Goal: Information Seeking & Learning: Understand process/instructions

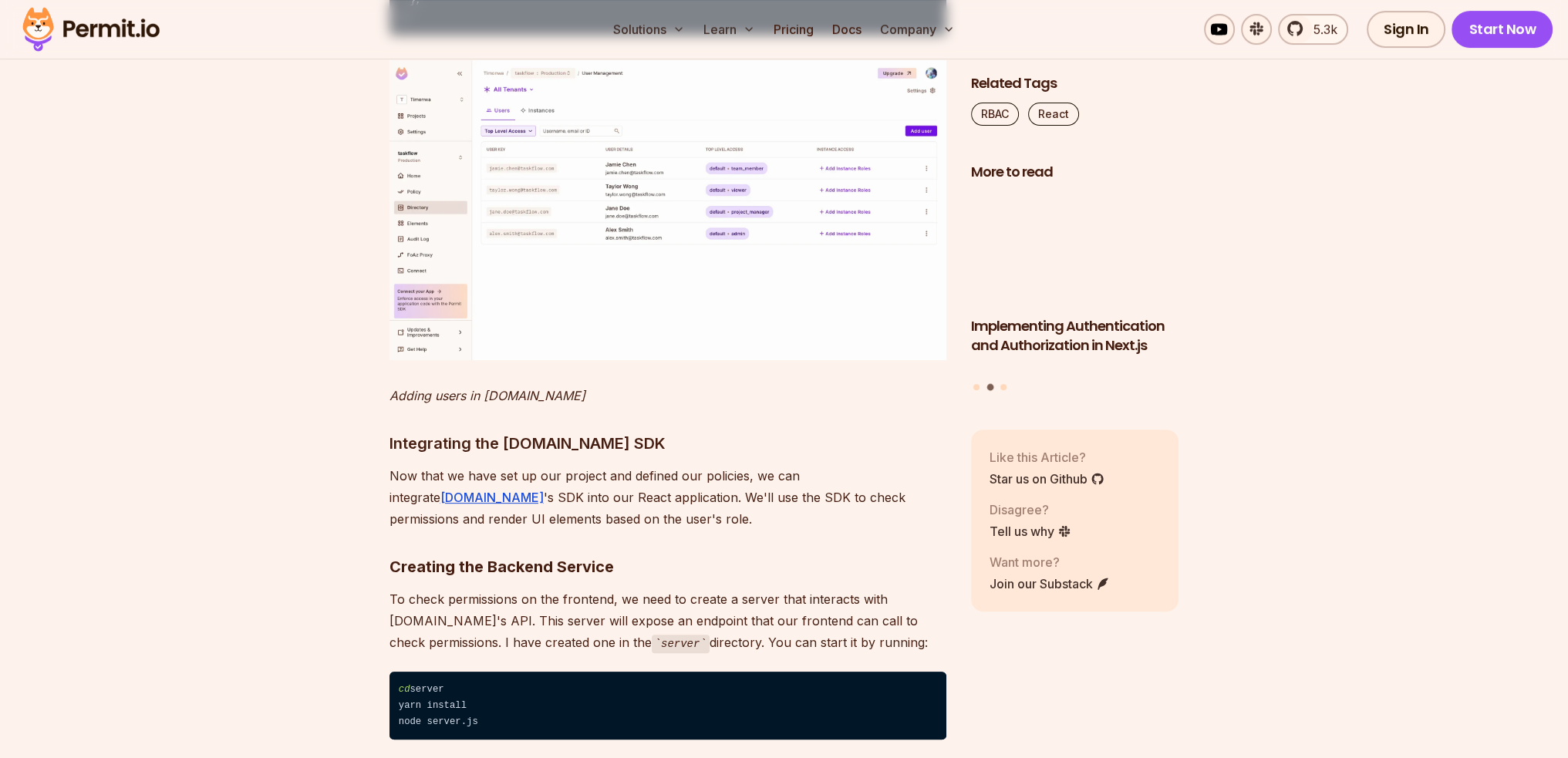
scroll to position [8020, 0]
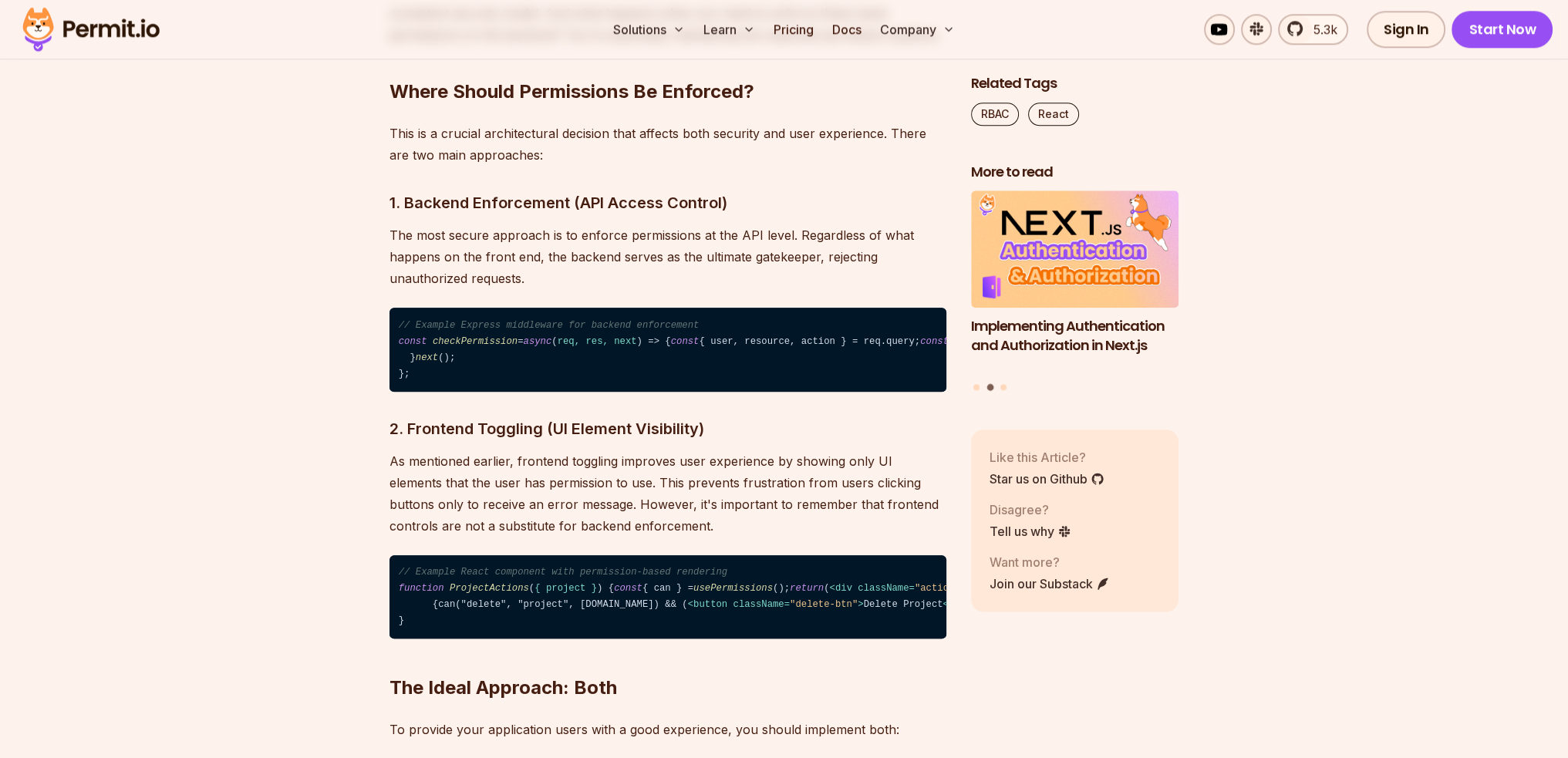
scroll to position [2390, 0]
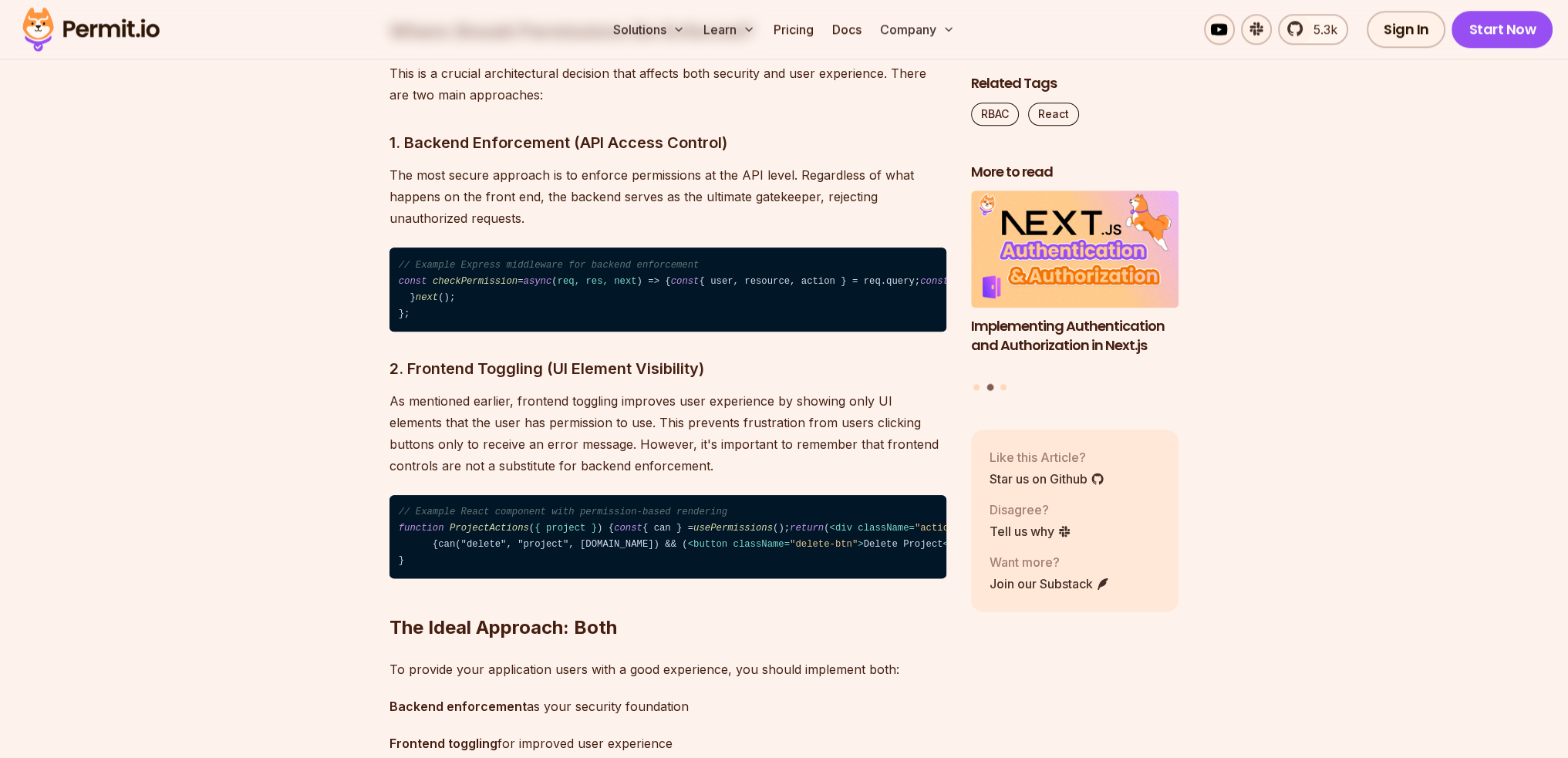
click at [506, 282] on span "checkPermission" at bounding box center [475, 282] width 85 height 10
click at [483, 280] on span "checkPermission" at bounding box center [475, 282] width 85 height 10
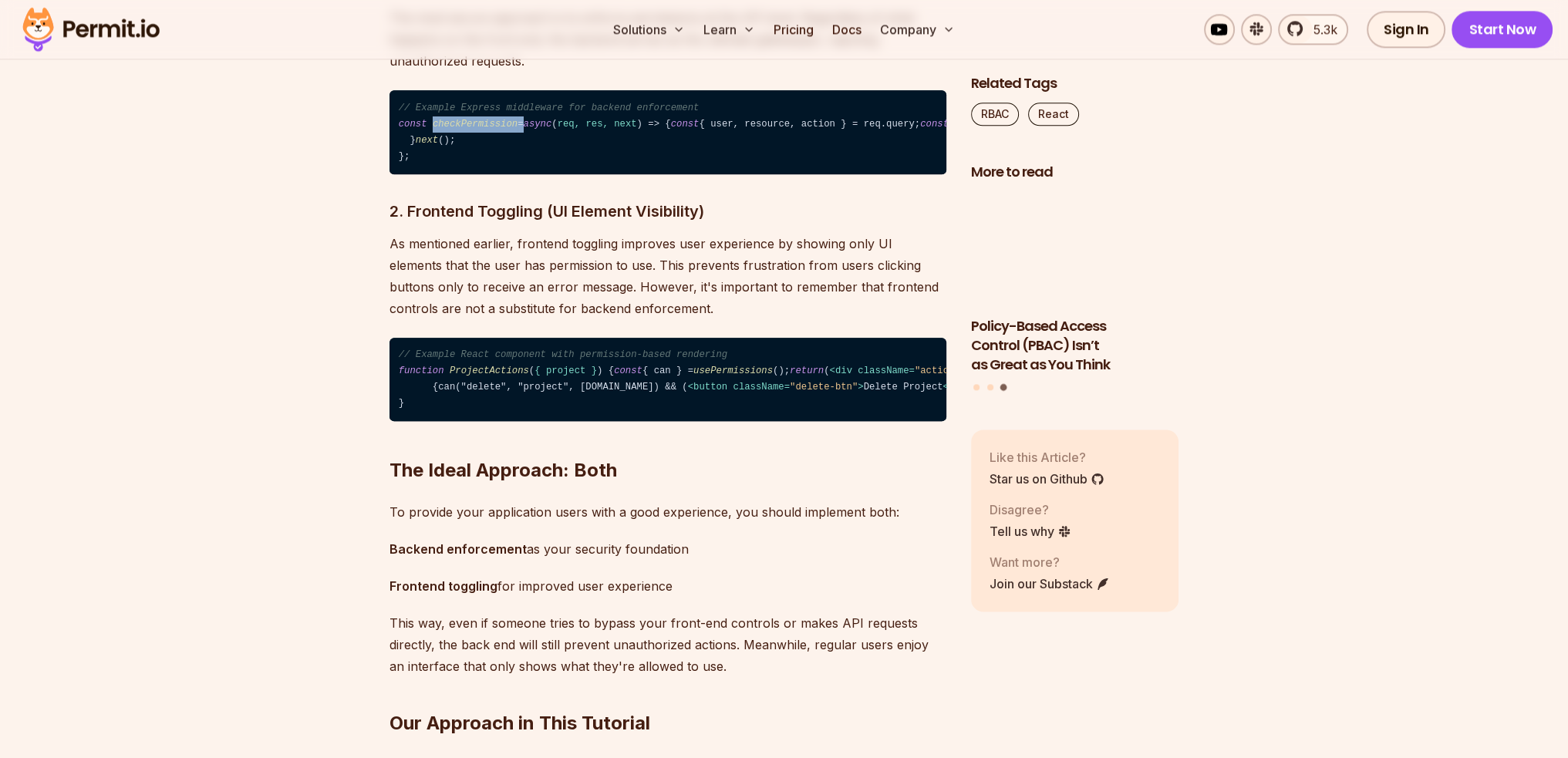
scroll to position [2622, 0]
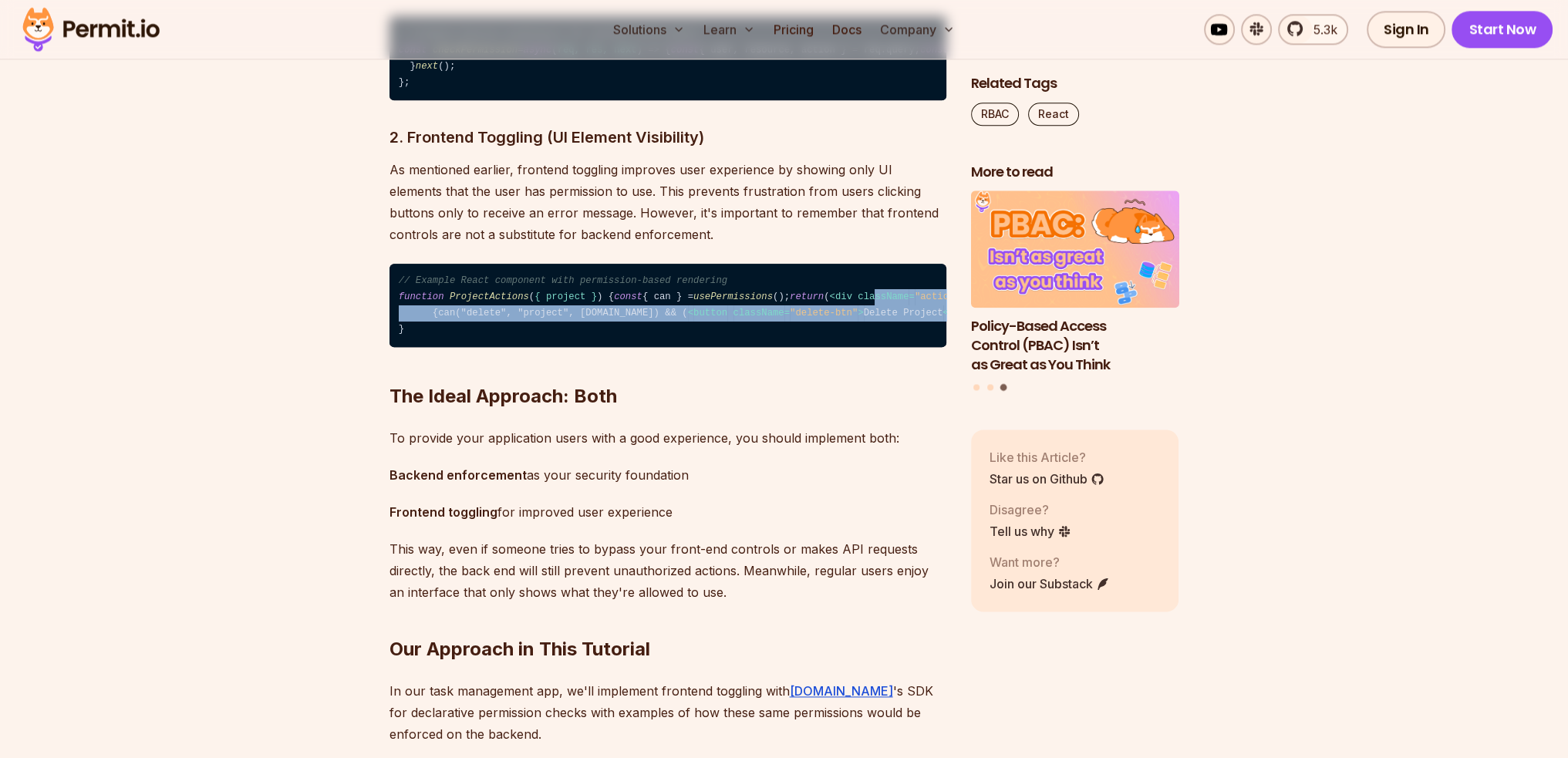
drag, startPoint x: 460, startPoint y: 486, endPoint x: 563, endPoint y: 571, distance: 133.5
click at [554, 348] on code "// Example React component with permission-based rendering function ProjectActi…" at bounding box center [667, 306] width 557 height 84
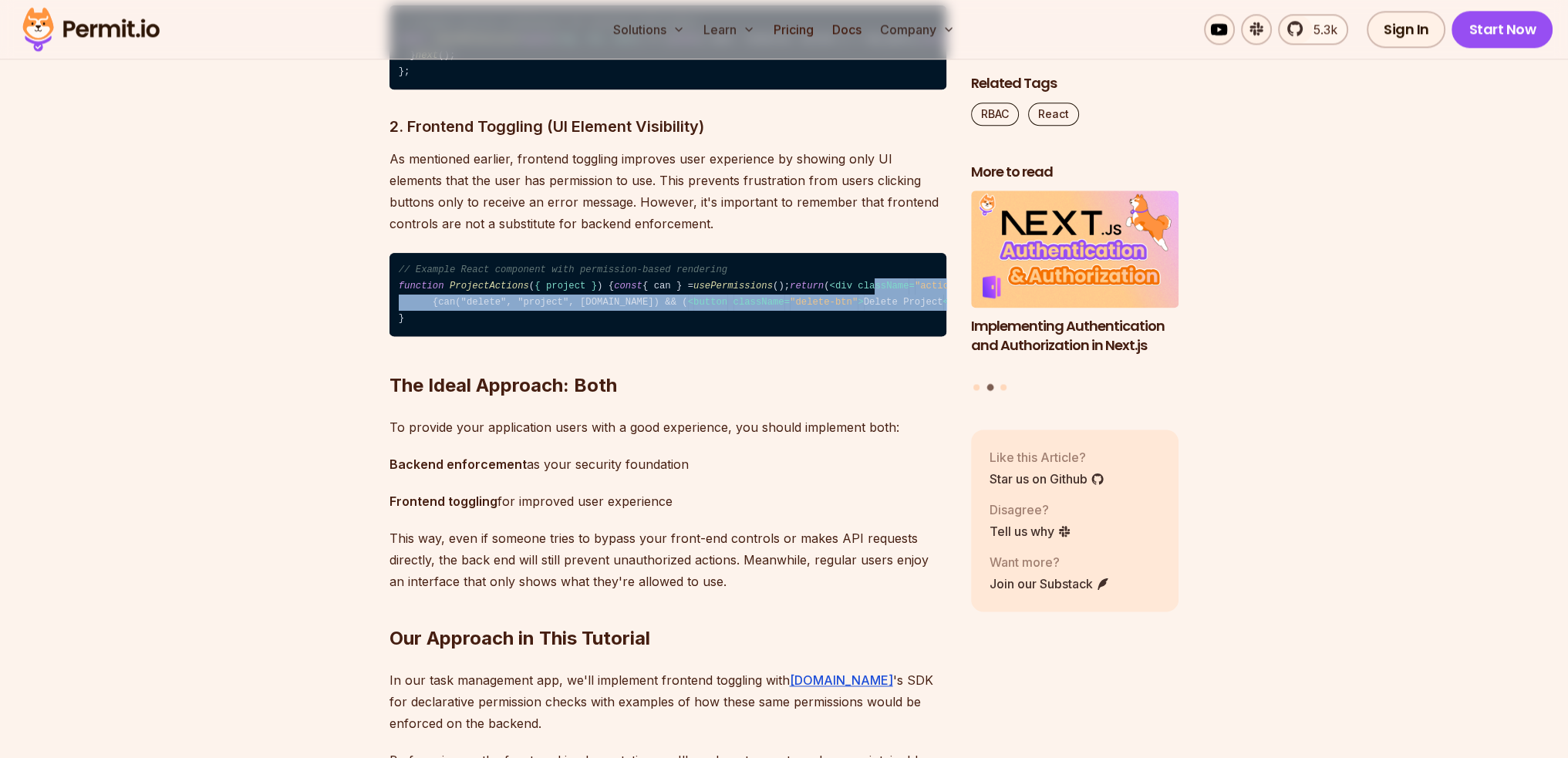
scroll to position [2467, 0]
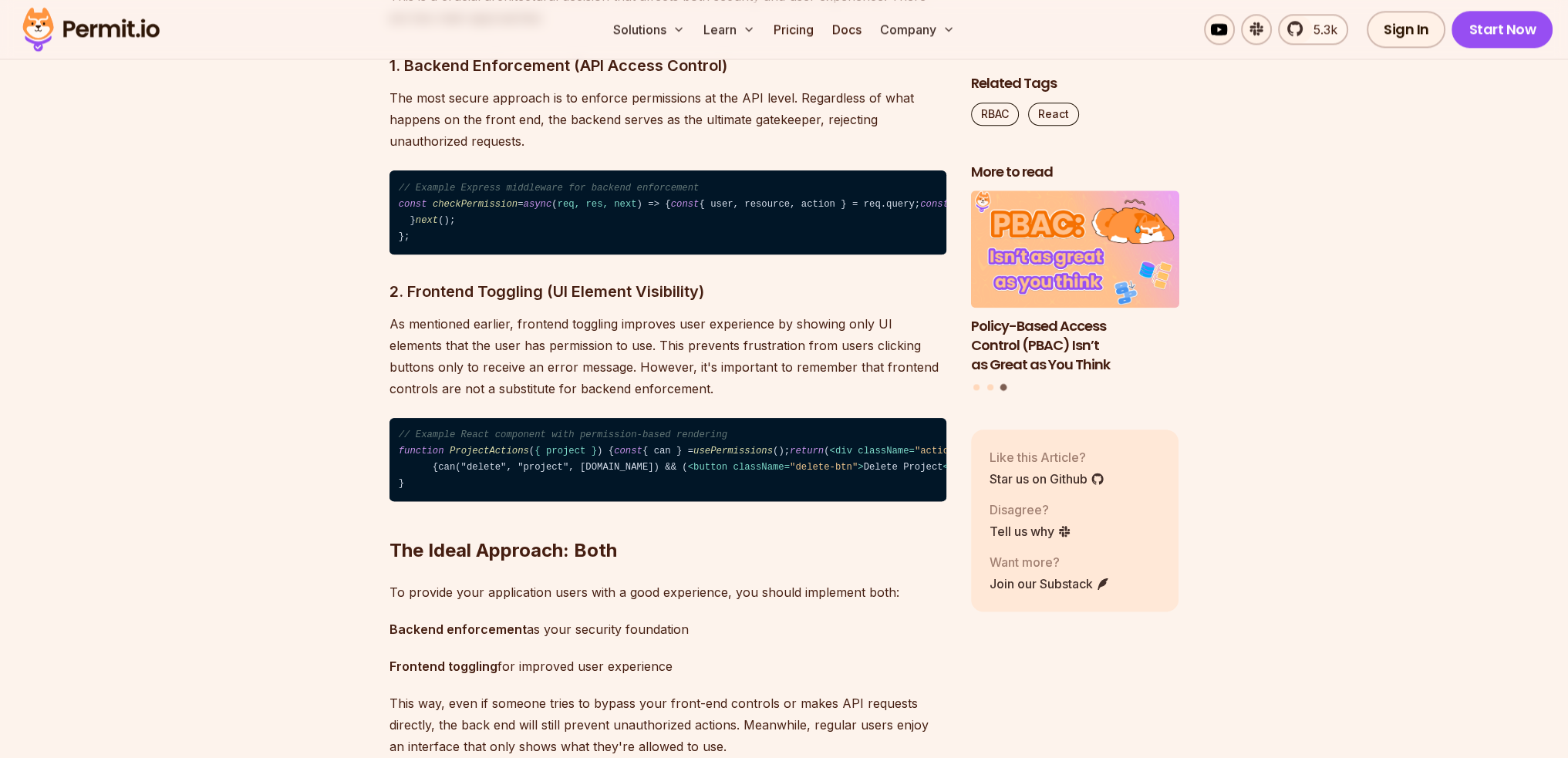
click at [462, 254] on code "// Example Express middleware for backend enforcement const checkPermission = a…" at bounding box center [667, 212] width 557 height 84
